Goal: Check status: Check status

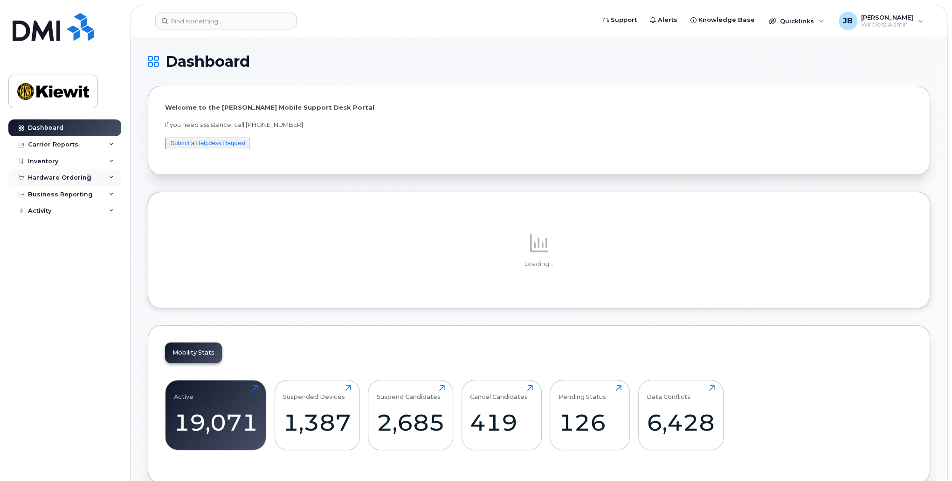
click at [85, 176] on div "Hardware Ordering" at bounding box center [59, 177] width 63 height 7
click at [52, 209] on div "Orders" at bounding box center [43, 212] width 23 height 8
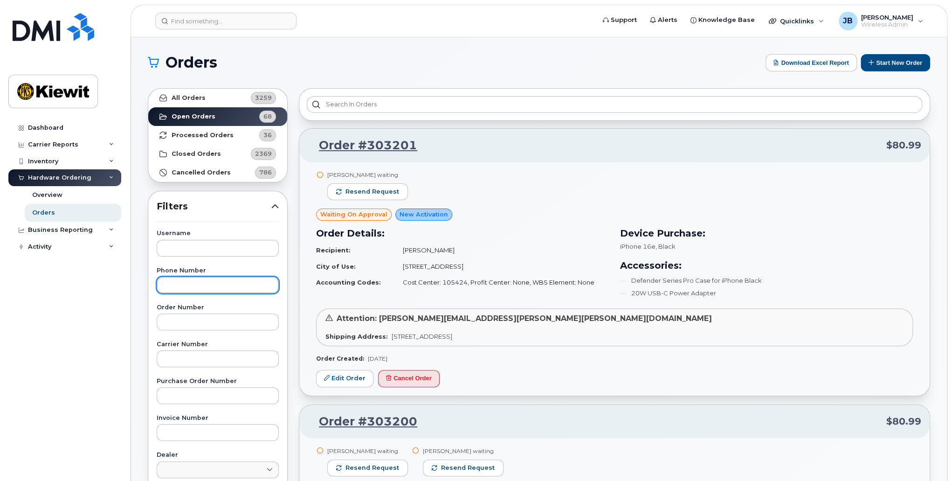
click at [198, 288] on input "text" at bounding box center [218, 285] width 122 height 17
click at [203, 298] on div "Username Phone Number 720 Order Number Carrier Number Purchase Order Number Inv…" at bounding box center [218, 446] width 145 height 432
click at [203, 287] on input "720" at bounding box center [218, 285] width 122 height 17
type input "7206703054"
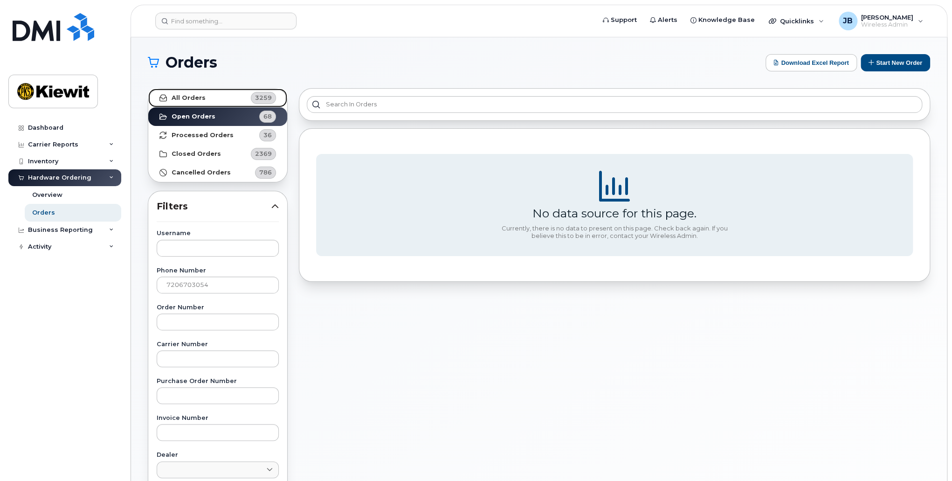
click at [172, 91] on link "All Orders 3259" at bounding box center [217, 98] width 139 height 19
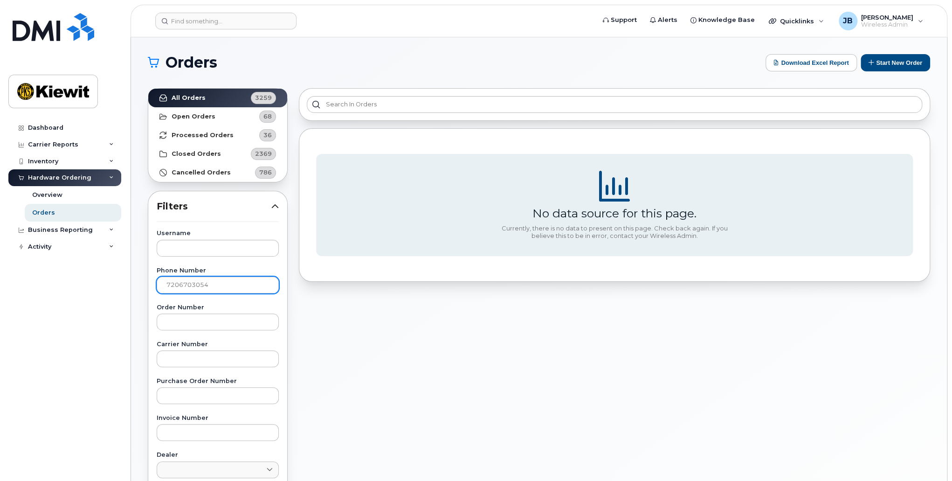
drag, startPoint x: 207, startPoint y: 275, endPoint x: 220, endPoint y: 288, distance: 18.1
click at [207, 275] on div "Phone Number 7206703054" at bounding box center [218, 281] width 122 height 26
click at [220, 288] on input "7206703054" at bounding box center [218, 285] width 122 height 17
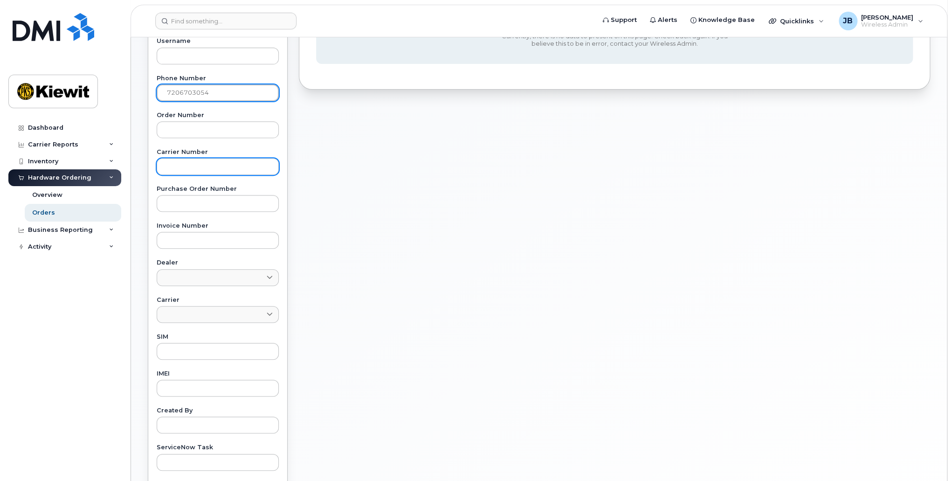
scroll to position [280, 0]
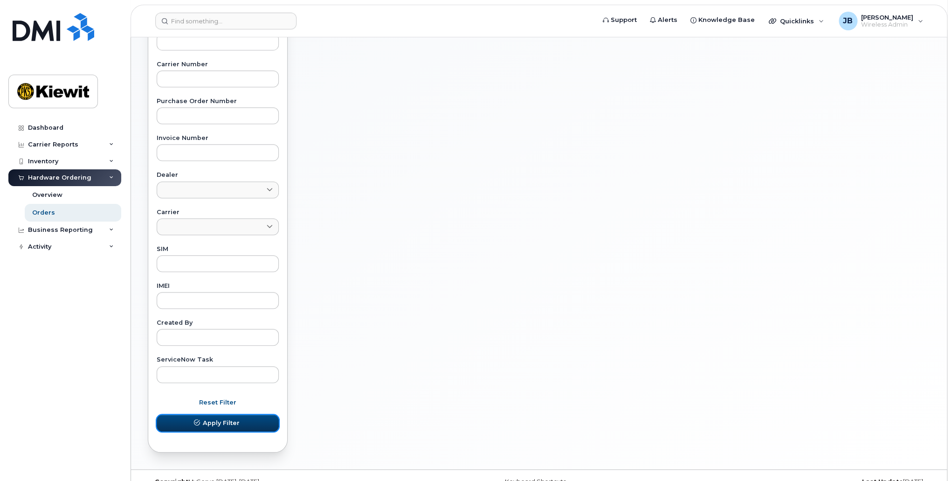
click at [213, 420] on span "Apply Filter" at bounding box center [221, 422] width 37 height 9
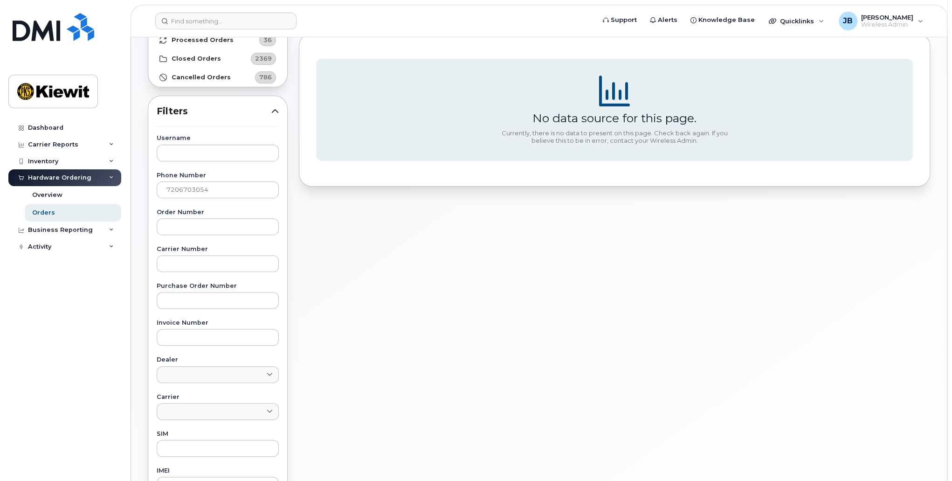
scroll to position [0, 0]
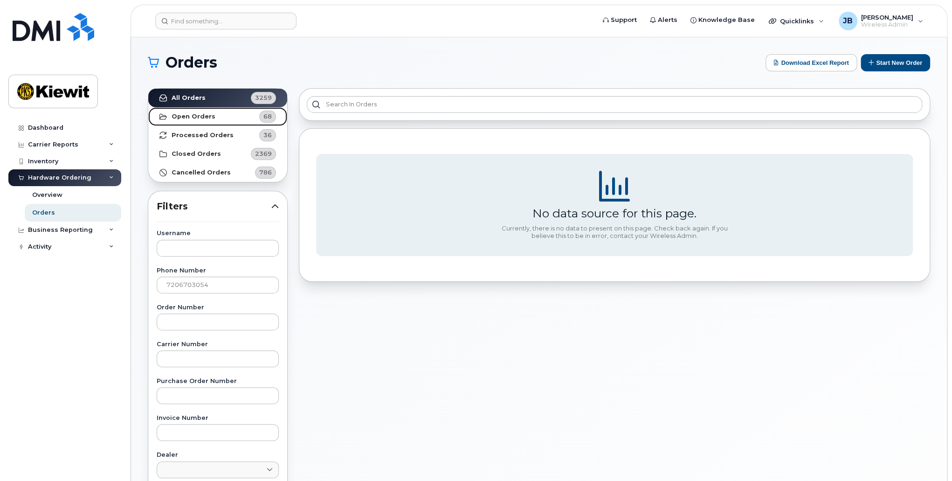
click at [199, 115] on strong "Open Orders" at bounding box center [194, 116] width 44 height 7
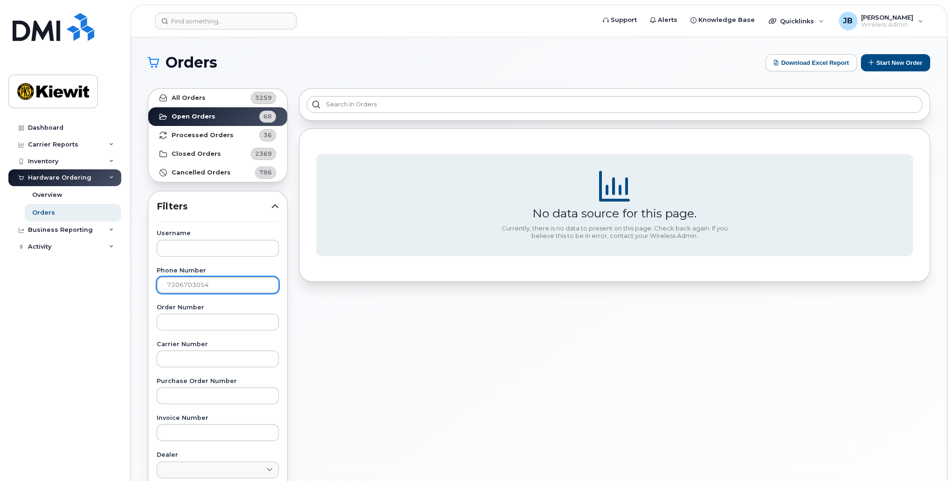
drag, startPoint x: 184, startPoint y: 277, endPoint x: -12, endPoint y: 276, distance: 195.9
click at [0, 276] on html "Support Alerts Knowledge Base Quicklinks Suspend / Cancel Device Change SIM Car…" at bounding box center [476, 389] width 952 height 779
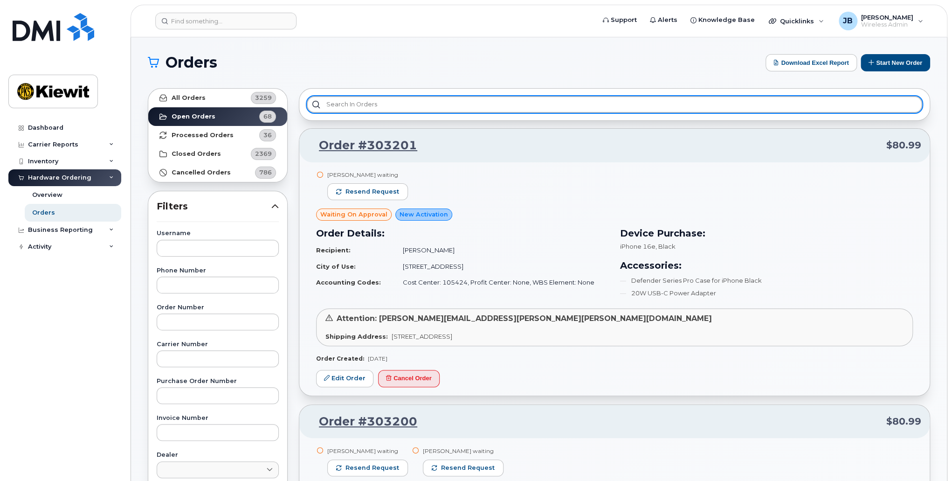
click at [362, 104] on input "text" at bounding box center [615, 104] width 616 height 17
click at [392, 104] on input "text" at bounding box center [615, 104] width 616 height 17
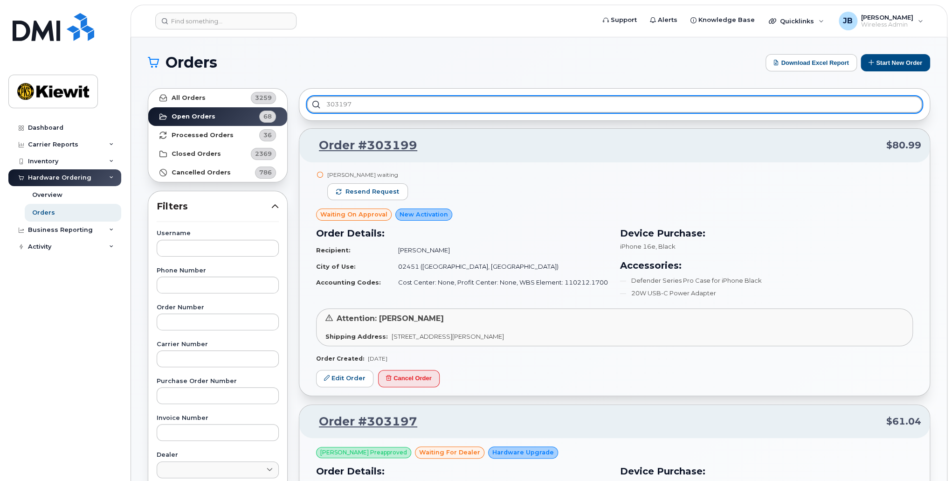
type input "303197"
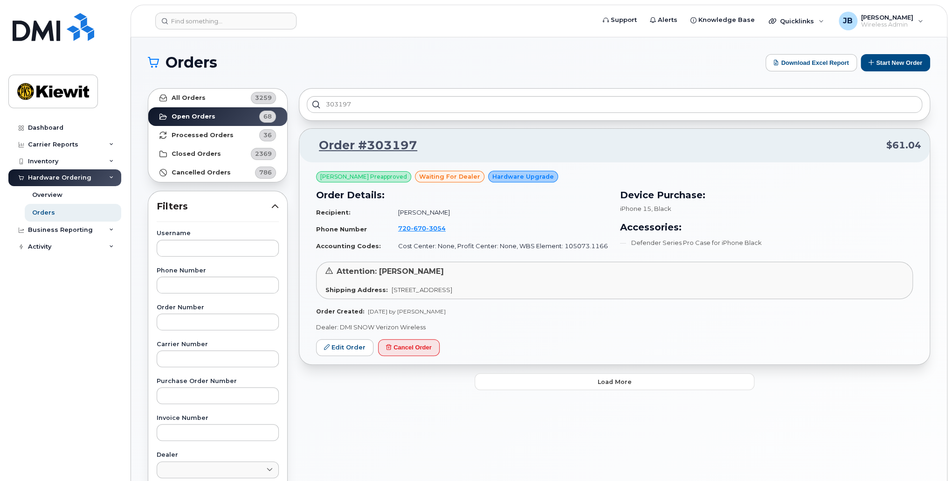
click at [571, 222] on td "720 670 3054" at bounding box center [499, 229] width 219 height 18
click at [821, 204] on div "iPhone 15 , Black" at bounding box center [766, 208] width 293 height 9
click at [653, 233] on h3 "Accessories:" at bounding box center [766, 227] width 293 height 14
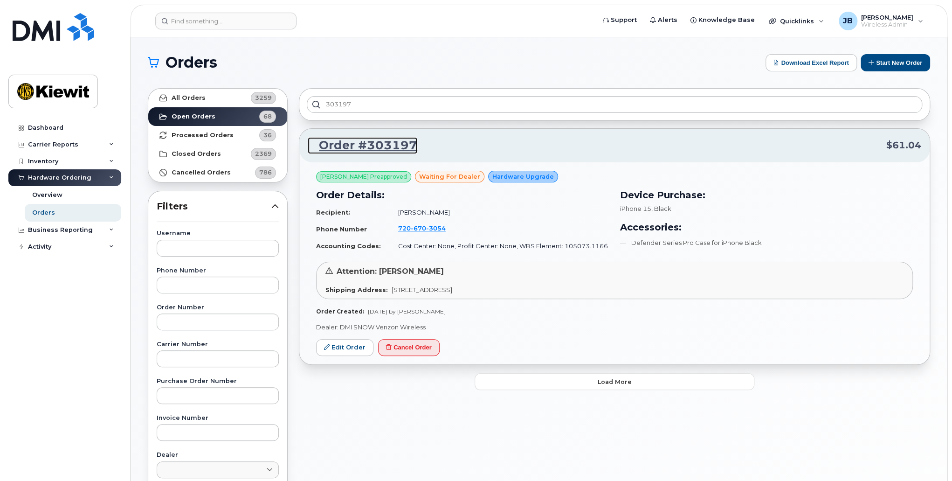
click at [379, 144] on link "Order #303197" at bounding box center [363, 145] width 110 height 17
